Goal: Task Accomplishment & Management: Complete application form

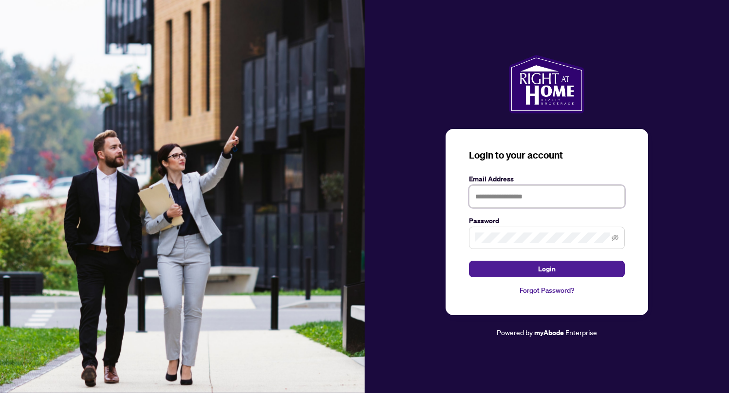
click at [491, 197] on input "text" at bounding box center [547, 197] width 156 height 22
type input "**********"
click at [614, 237] on icon "eye-invisible" at bounding box center [615, 238] width 7 height 7
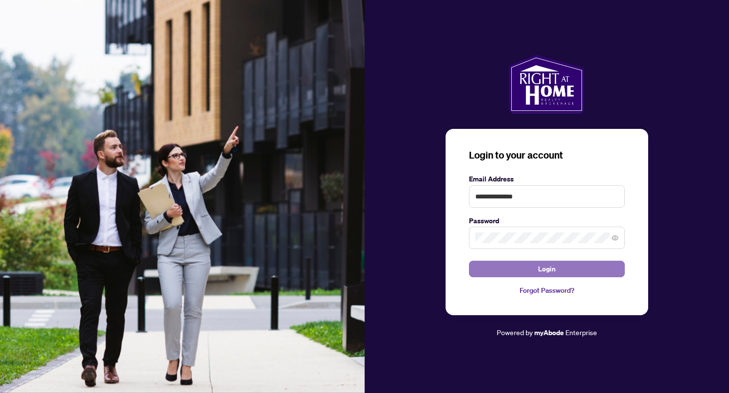
click at [574, 271] on button "Login" at bounding box center [547, 269] width 156 height 17
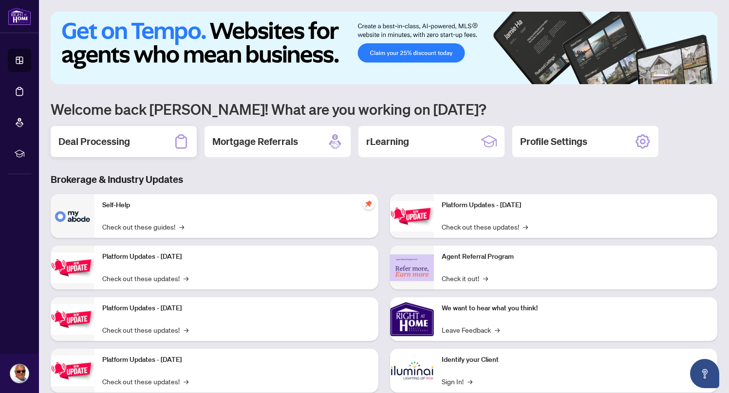
click at [143, 146] on div "Deal Processing" at bounding box center [124, 141] width 146 height 31
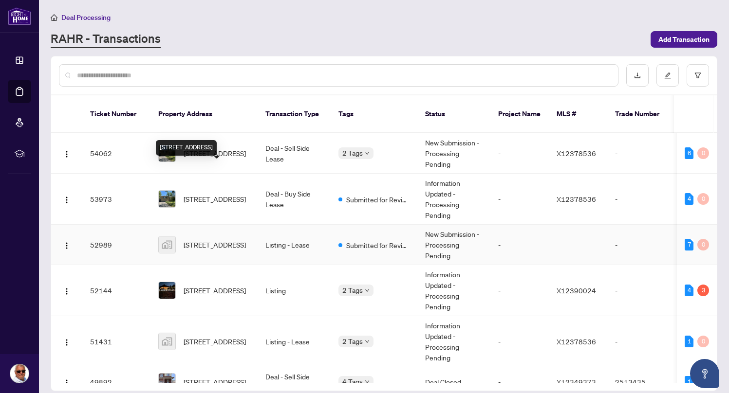
scroll to position [189, 0]
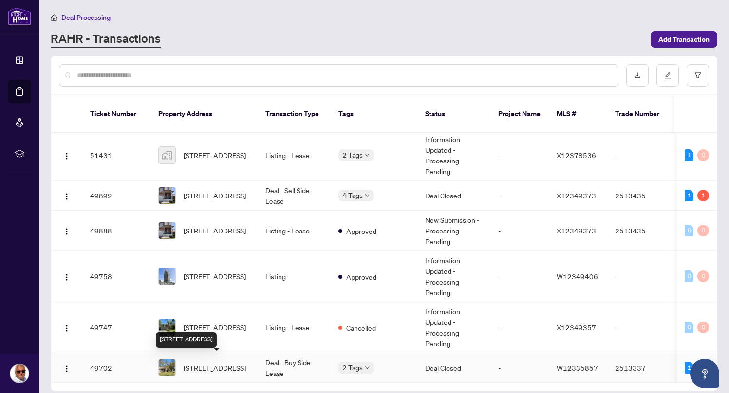
click at [210, 363] on span "[STREET_ADDRESS]" at bounding box center [215, 368] width 62 height 11
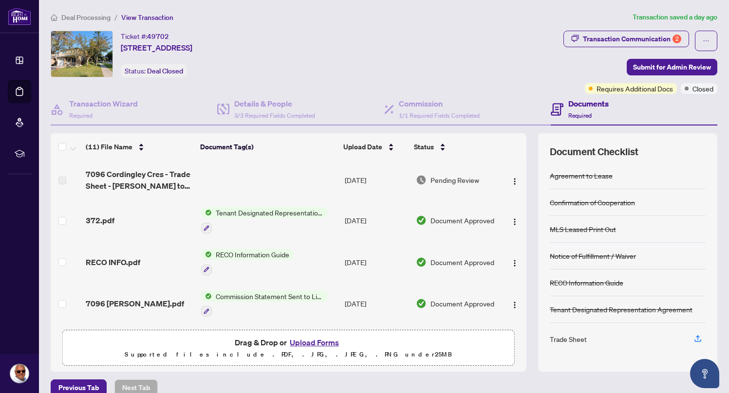
click at [307, 341] on button "Upload Forms" at bounding box center [314, 342] width 55 height 13
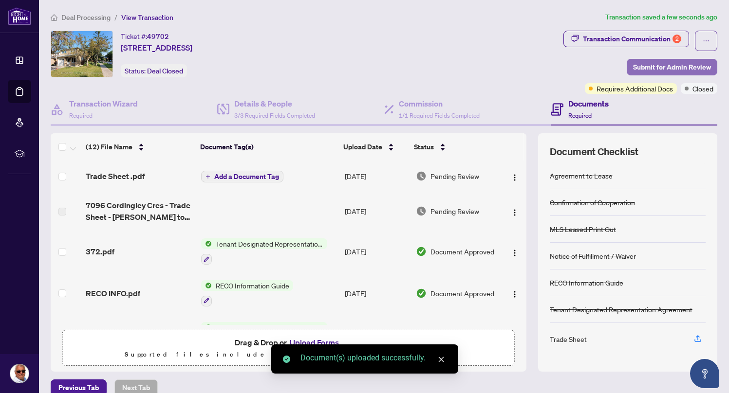
click at [669, 63] on span "Submit for Admin Review" at bounding box center [672, 67] width 78 height 16
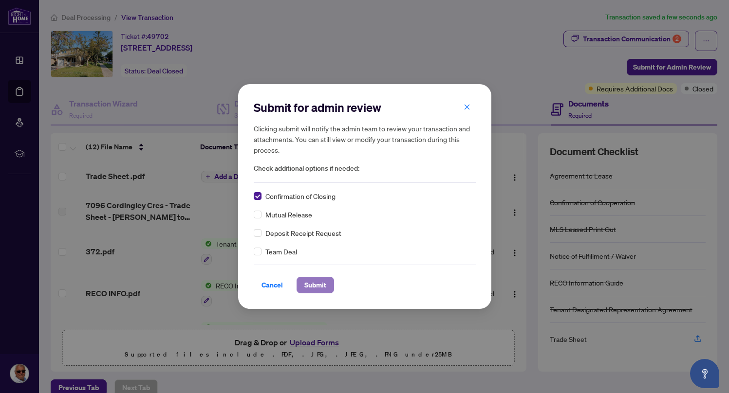
click at [314, 290] on span "Submit" at bounding box center [315, 286] width 22 height 16
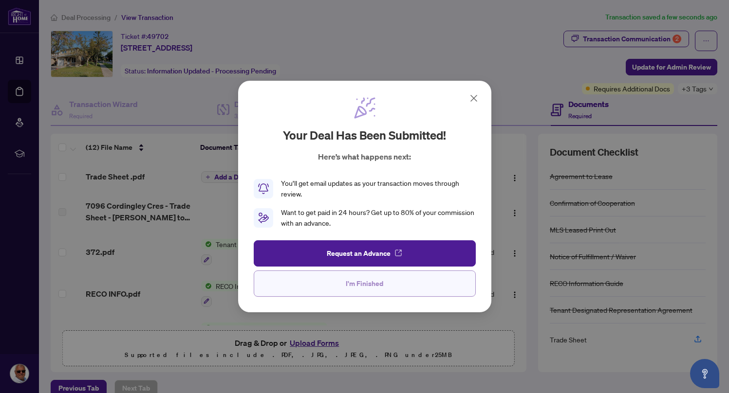
click at [380, 286] on span "I'm Finished" at bounding box center [364, 284] width 37 height 16
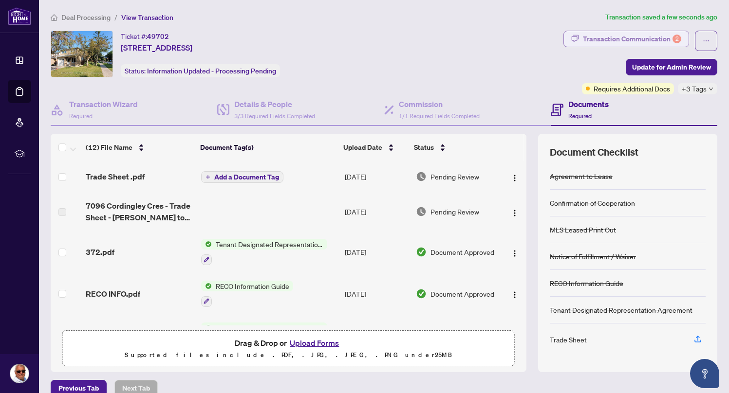
click at [658, 42] on div "Transaction Communication 2" at bounding box center [632, 39] width 98 height 16
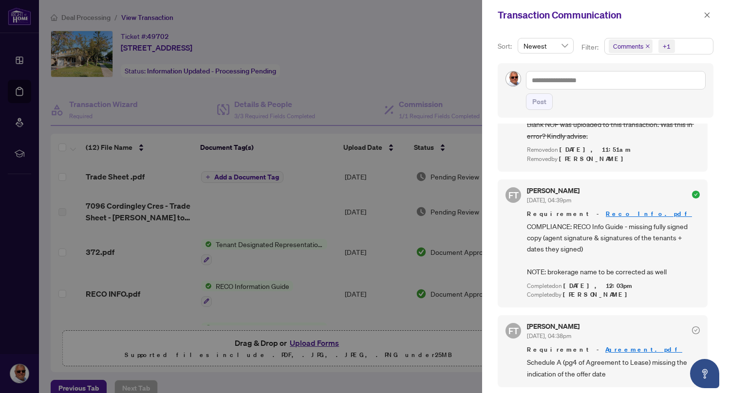
scroll to position [1427, 0]
click at [666, 46] on div "+1" at bounding box center [667, 46] width 8 height 10
click at [613, 116] on span "Select Activity History" at bounding box center [614, 114] width 8 height 8
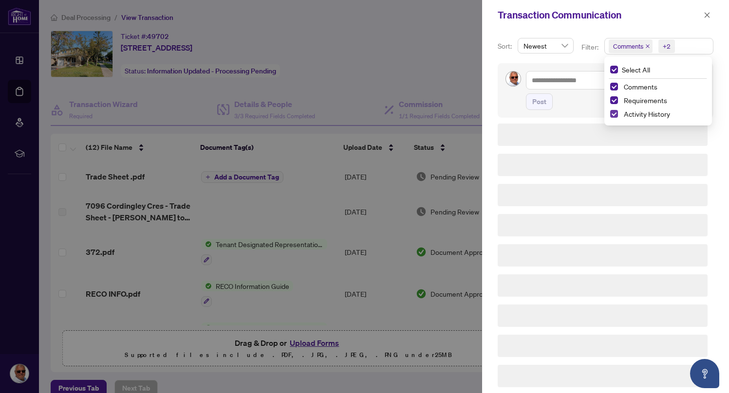
scroll to position [0, 0]
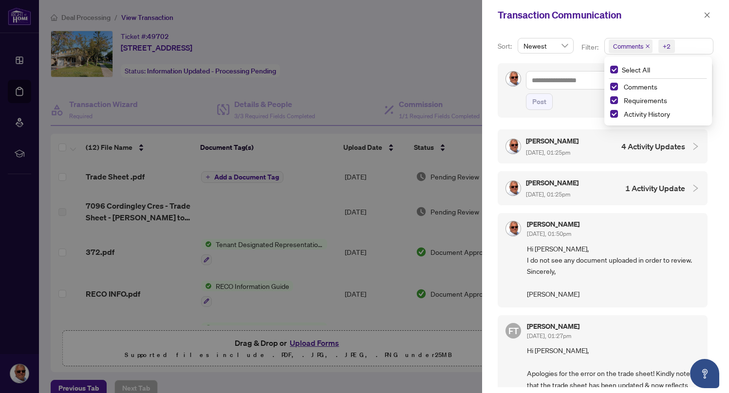
click at [646, 25] on div "Transaction Communication" at bounding box center [605, 15] width 247 height 30
click at [647, 149] on h4 "4 Activity Updates" at bounding box center [653, 147] width 64 height 12
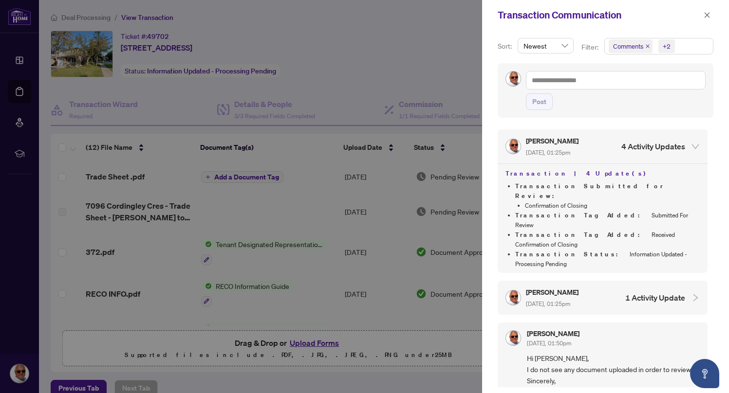
click at [657, 292] on h4 "1 Activity Update" at bounding box center [655, 298] width 60 height 12
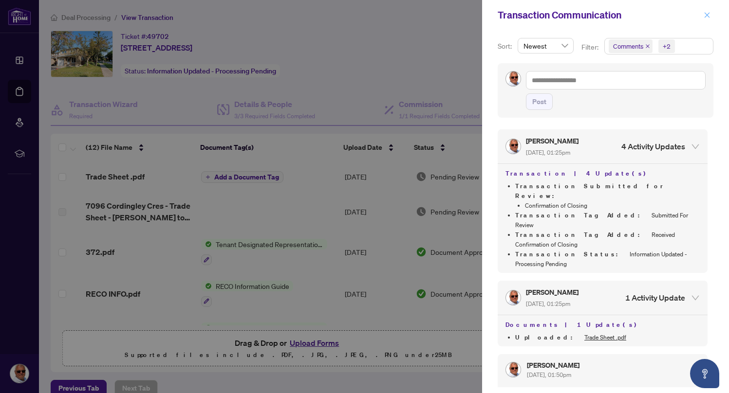
click at [709, 16] on icon "close" at bounding box center [707, 15] width 7 height 7
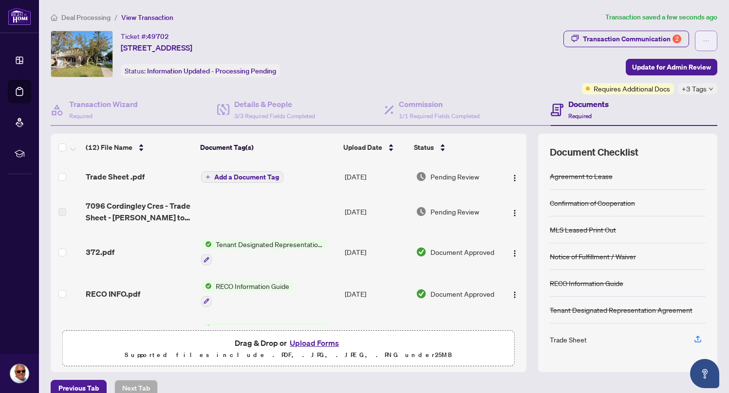
click at [707, 48] on button "button" at bounding box center [706, 41] width 22 height 20
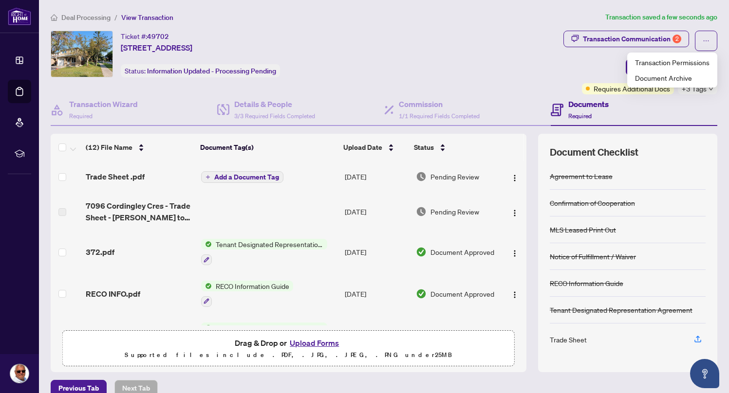
click at [522, 81] on div "Ticket #: 49702 7096 Cordingley Cres, Mississauga, Ontario L5N 4Z8, Canada Stat…" at bounding box center [305, 63] width 513 height 64
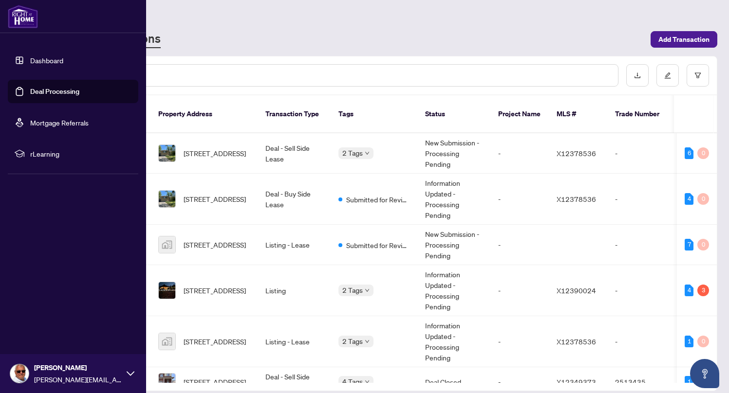
click at [63, 93] on link "Deal Processing" at bounding box center [54, 91] width 49 height 9
click at [52, 57] on link "Dashboard" at bounding box center [46, 60] width 33 height 9
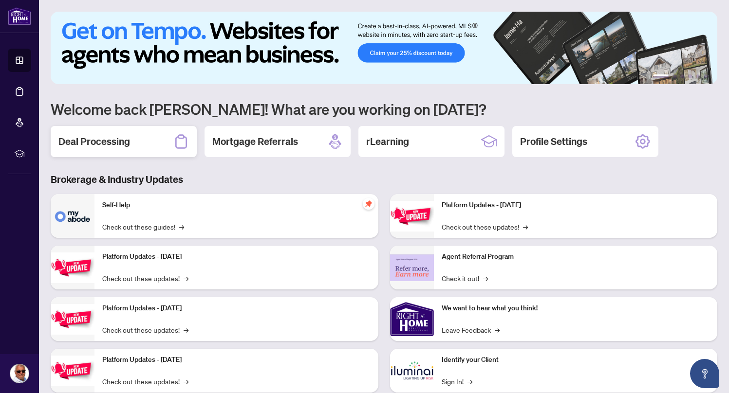
click at [164, 142] on div "Deal Processing" at bounding box center [124, 141] width 146 height 31
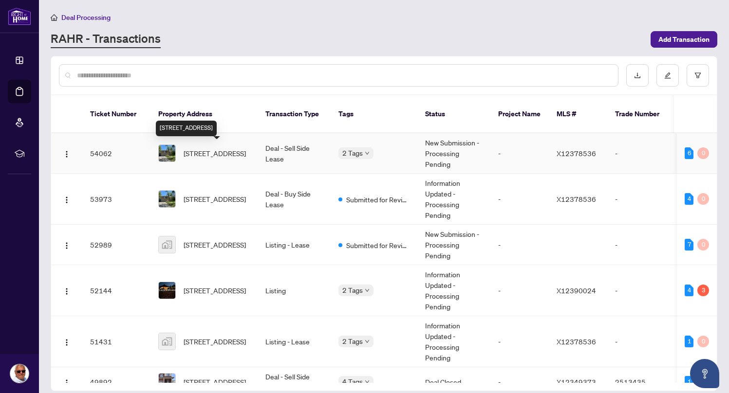
click at [204, 148] on span "[STREET_ADDRESS]" at bounding box center [215, 153] width 62 height 11
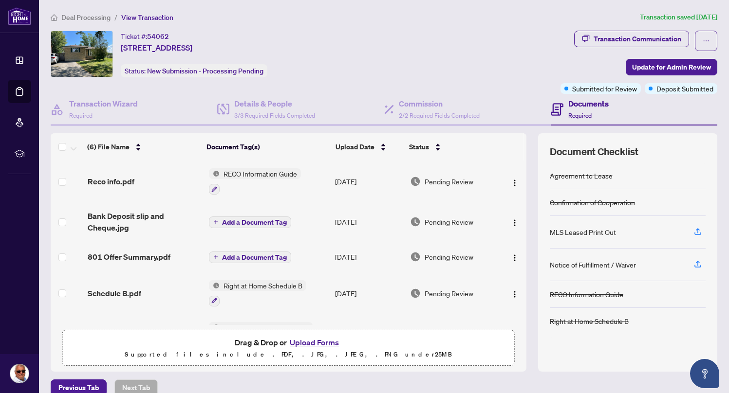
click at [312, 344] on button "Upload Forms" at bounding box center [314, 342] width 55 height 13
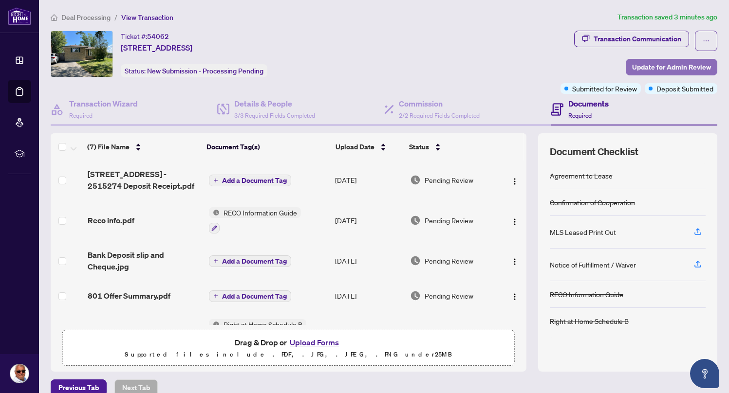
click at [688, 67] on span "Update for Admin Review" at bounding box center [671, 67] width 79 height 16
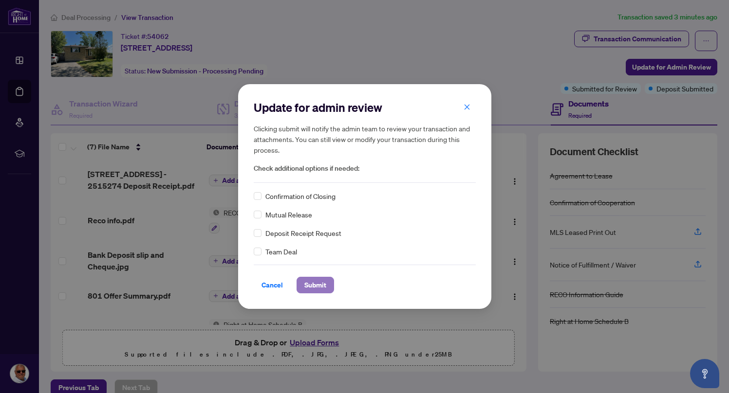
click at [308, 284] on span "Submit" at bounding box center [315, 286] width 22 height 16
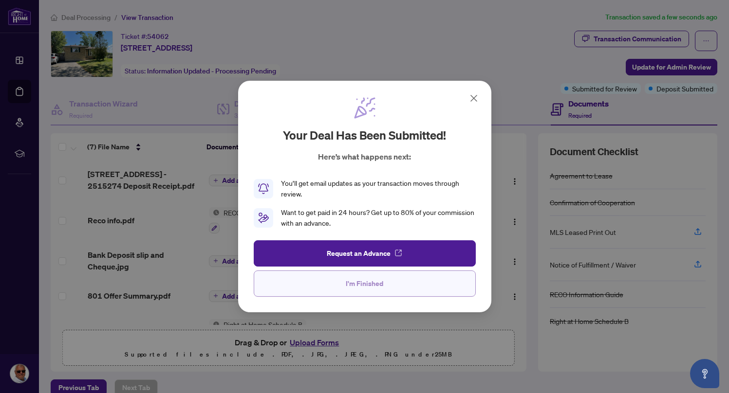
click at [373, 279] on span "I'm Finished" at bounding box center [364, 284] width 37 height 16
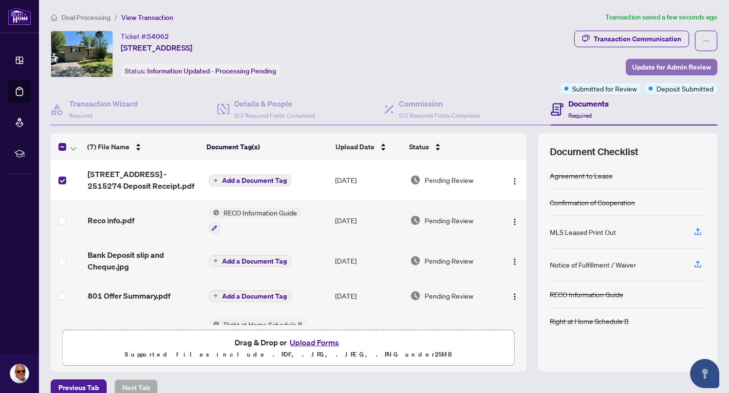
click at [674, 68] on span "Update for Admin Review" at bounding box center [671, 67] width 79 height 16
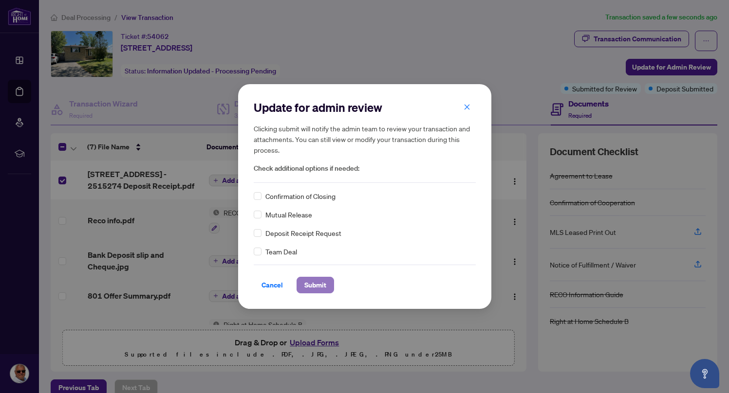
click at [320, 282] on span "Submit" at bounding box center [315, 286] width 22 height 16
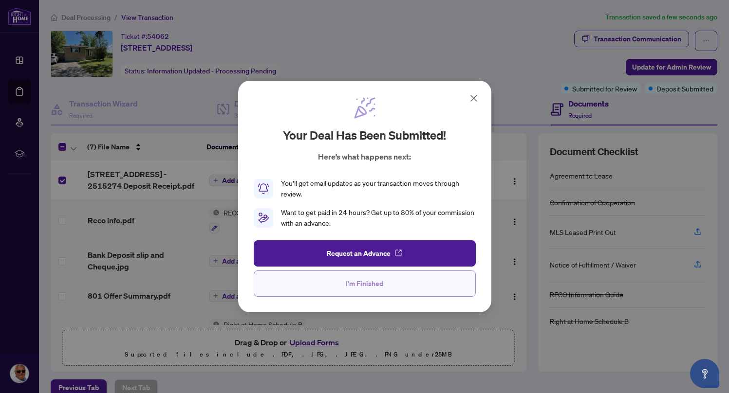
click at [386, 285] on button "I'm Finished" at bounding box center [365, 284] width 222 height 26
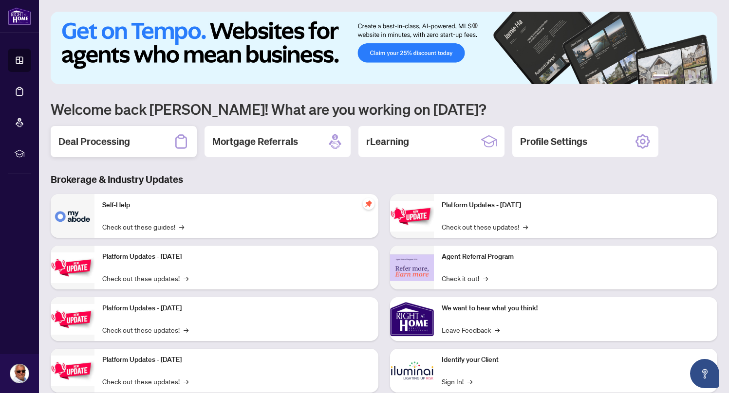
click at [131, 143] on div "Deal Processing" at bounding box center [124, 141] width 146 height 31
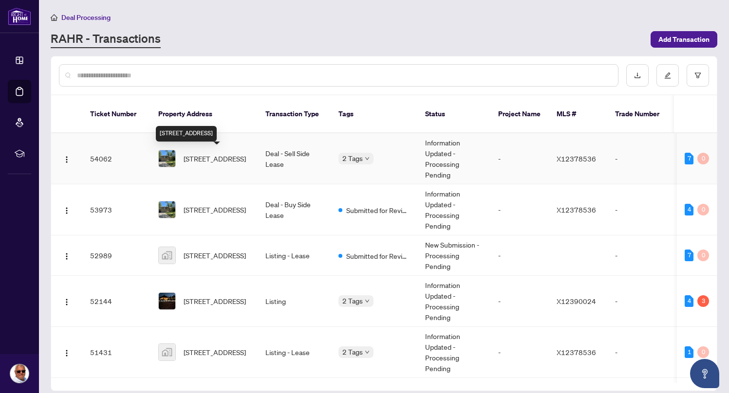
click at [205, 153] on span "[STREET_ADDRESS]" at bounding box center [215, 158] width 62 height 11
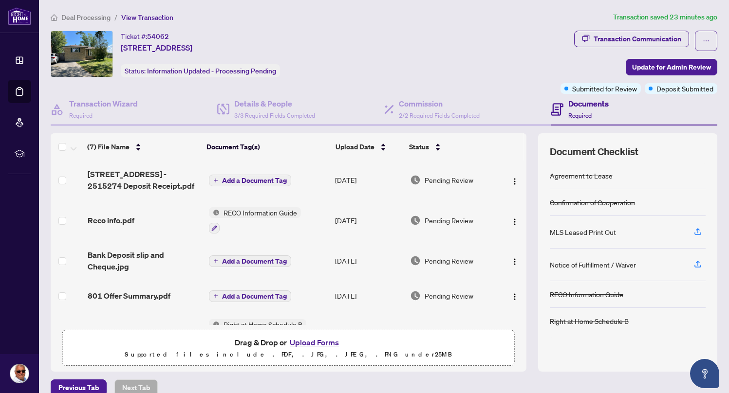
click at [314, 341] on button "Upload Forms" at bounding box center [314, 342] width 55 height 13
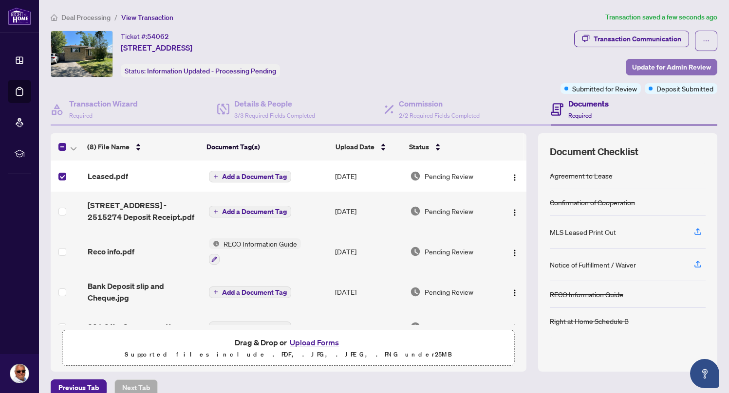
click at [668, 64] on span "Update for Admin Review" at bounding box center [671, 67] width 79 height 16
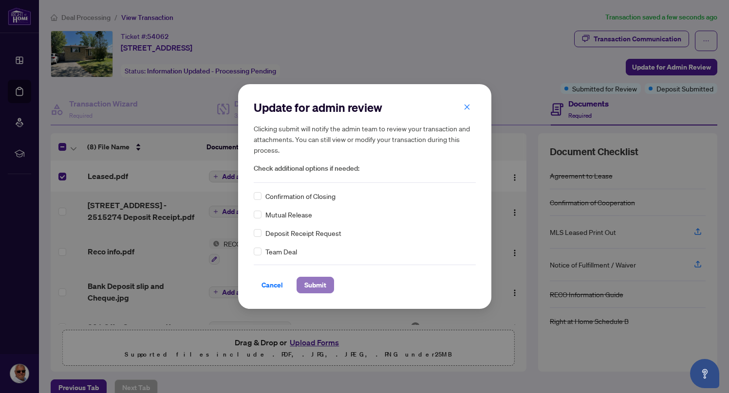
click at [312, 286] on span "Submit" at bounding box center [315, 286] width 22 height 16
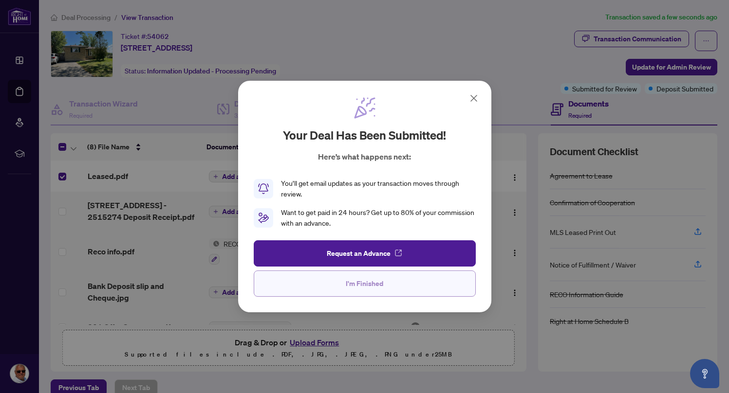
click at [376, 285] on span "I'm Finished" at bounding box center [364, 284] width 37 height 16
